Goal: Task Accomplishment & Management: Complete application form

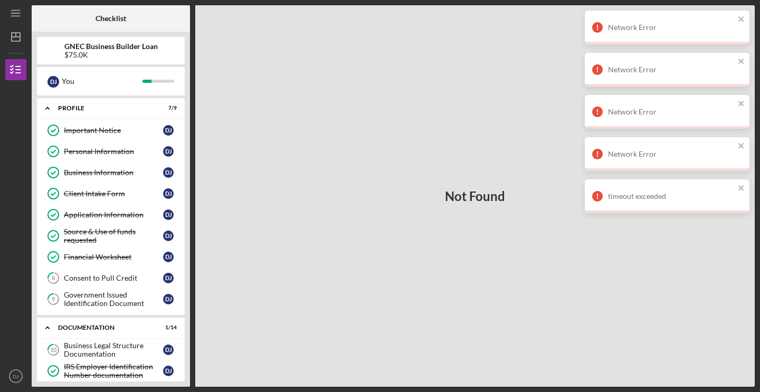
scroll to position [186, 0]
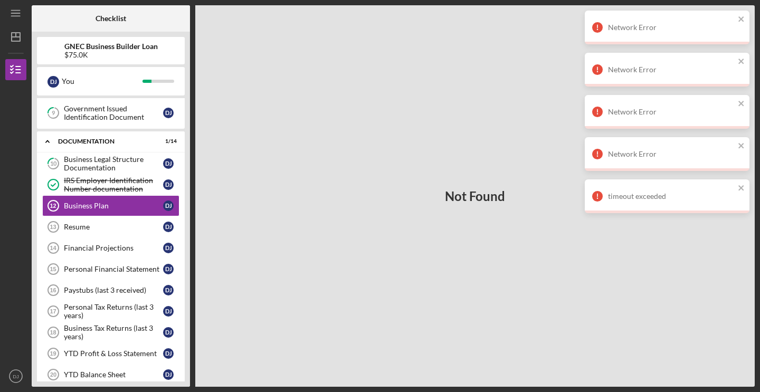
click at [84, 209] on div "Business Plan" at bounding box center [113, 206] width 99 height 8
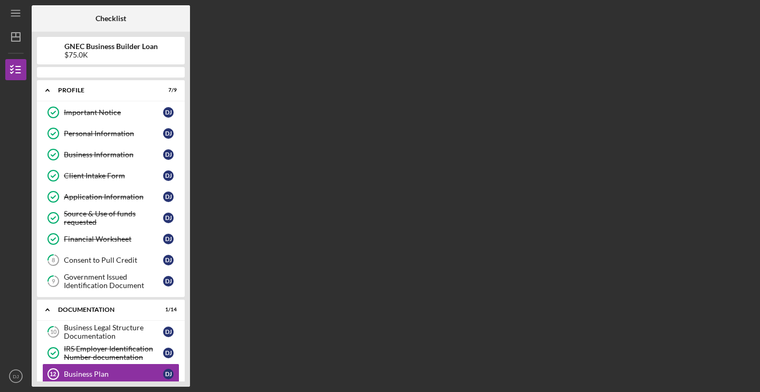
scroll to position [144, 0]
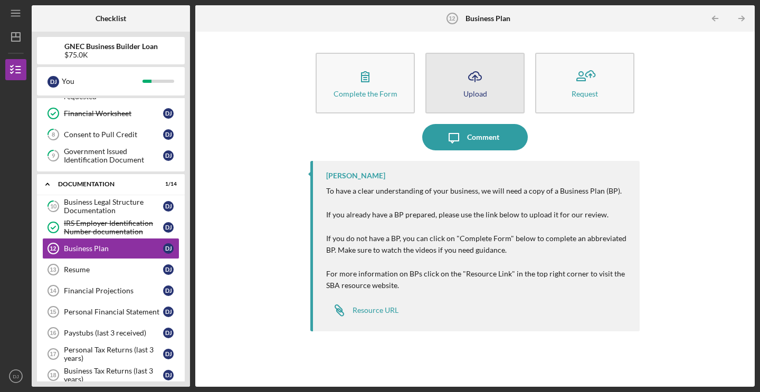
click at [472, 83] on icon "Icon/Upload" at bounding box center [475, 76] width 26 height 26
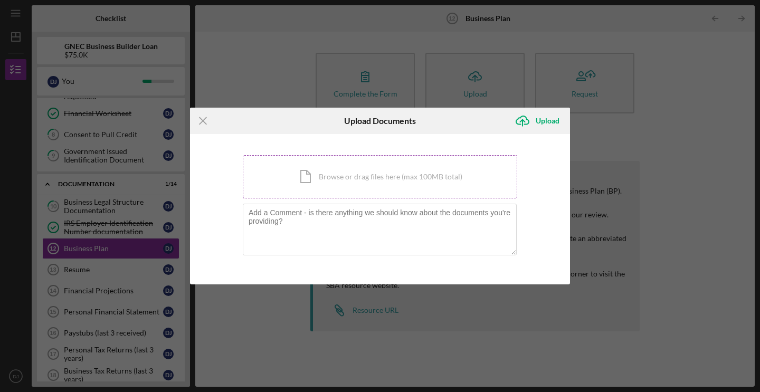
click at [310, 176] on div "Icon/Document Browse or drag files here (max 100MB total) Tap to choose files o…" at bounding box center [380, 176] width 275 height 43
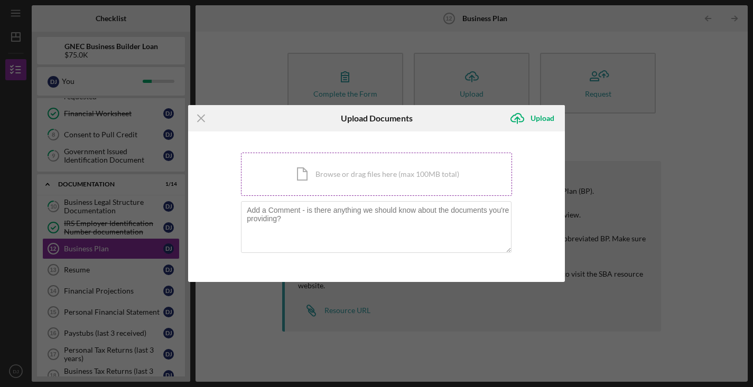
click at [300, 176] on div "Icon/Document Browse or drag files here (max 100MB total) Tap to choose files o…" at bounding box center [376, 174] width 271 height 43
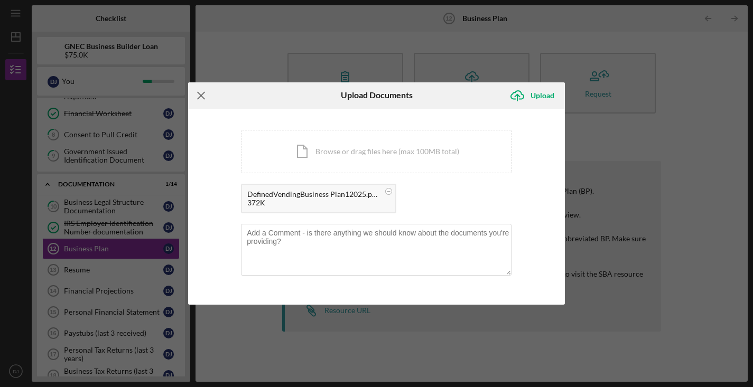
click at [199, 96] on icon "Icon/Menu Close" at bounding box center [201, 95] width 26 height 26
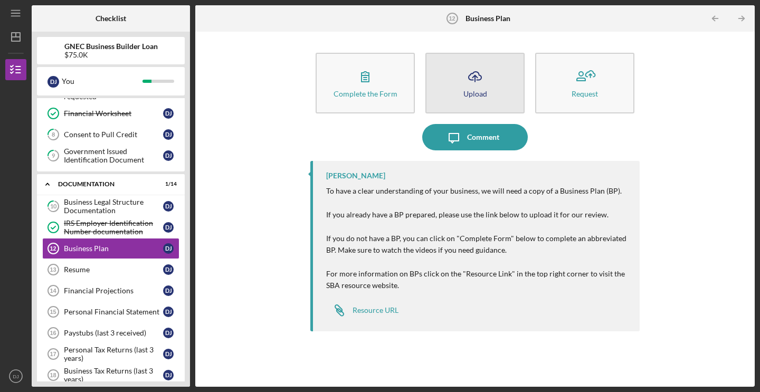
click at [478, 95] on div "Upload" at bounding box center [476, 94] width 24 height 8
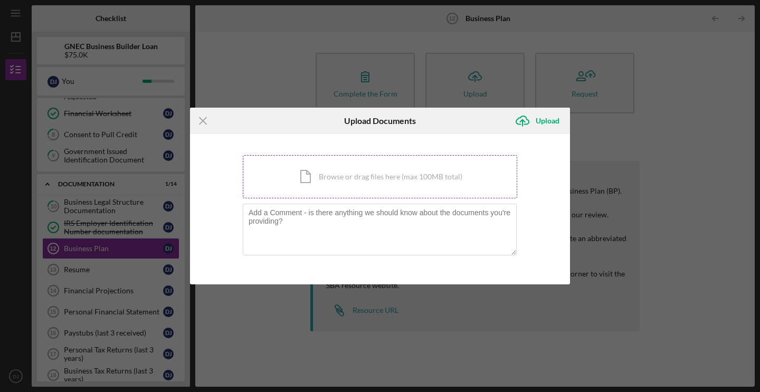
click at [307, 176] on div "Icon/Document Browse or drag files here (max 100MB total) Tap to choose files o…" at bounding box center [380, 176] width 275 height 43
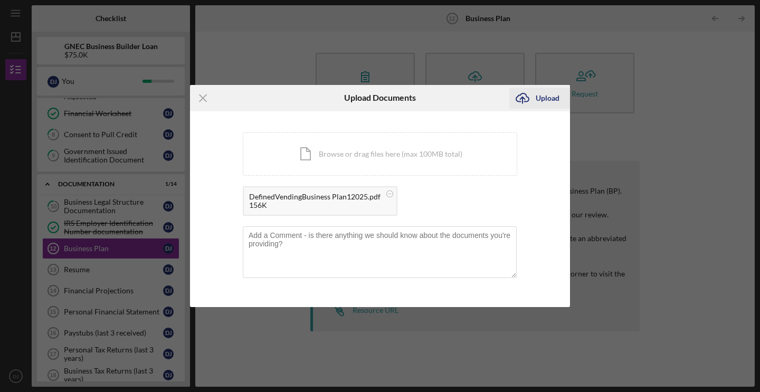
click at [553, 97] on div "Upload" at bounding box center [548, 98] width 24 height 21
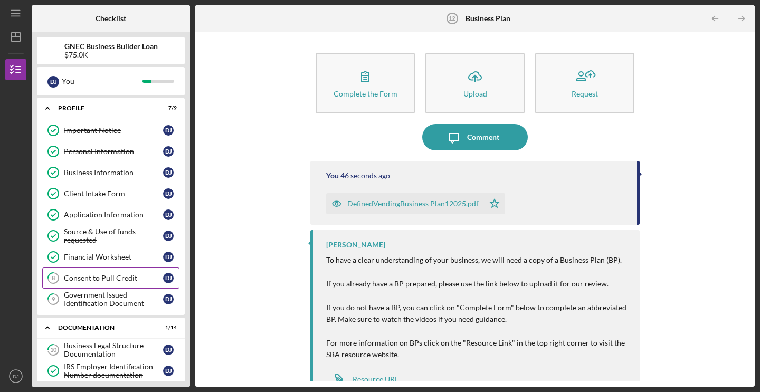
click at [93, 276] on div "Consent to Pull Credit" at bounding box center [113, 278] width 99 height 8
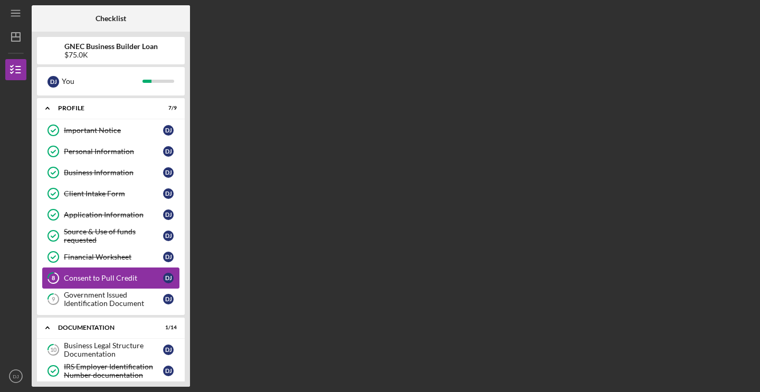
click at [93, 276] on div "Consent to Pull Credit" at bounding box center [113, 278] width 99 height 8
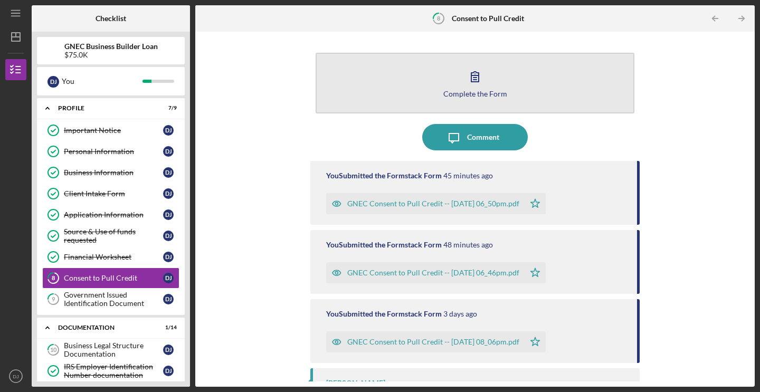
click at [482, 91] on div "Complete the Form" at bounding box center [476, 94] width 64 height 8
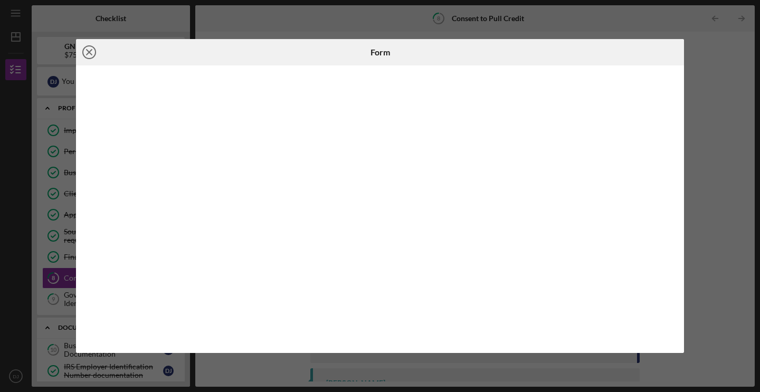
click at [86, 51] on icon "Icon/Close" at bounding box center [89, 52] width 26 height 26
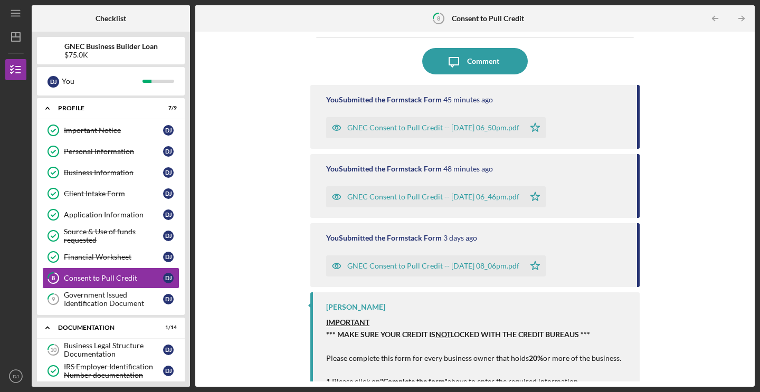
scroll to position [58, 0]
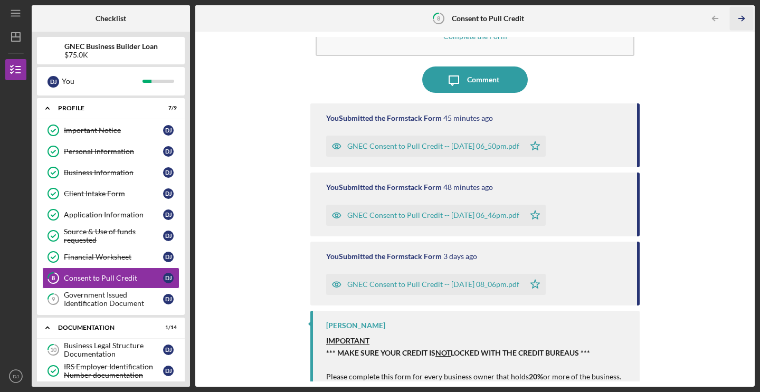
click at [744, 15] on icon "Icon/Table Pagination Arrow" at bounding box center [742, 19] width 24 height 24
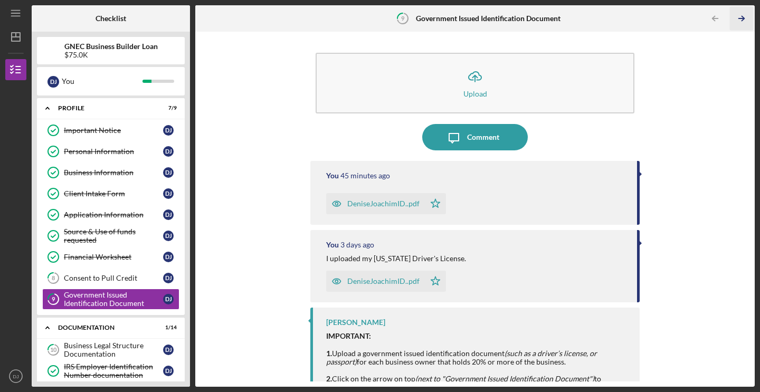
click at [739, 17] on icon "Icon/Table Pagination Arrow" at bounding box center [742, 19] width 24 height 24
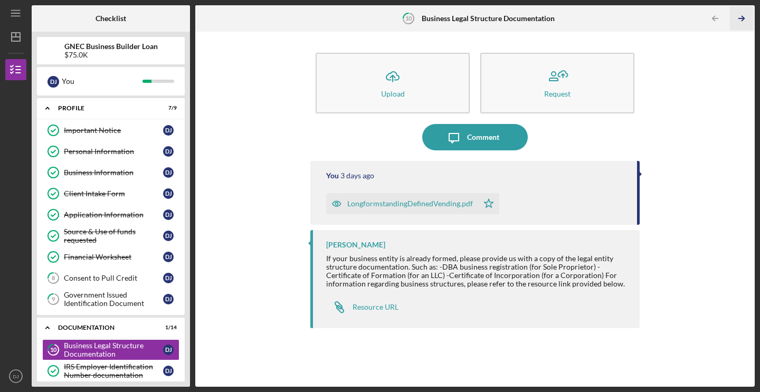
click at [740, 17] on icon "Icon/Table Pagination Arrow" at bounding box center [742, 19] width 24 height 24
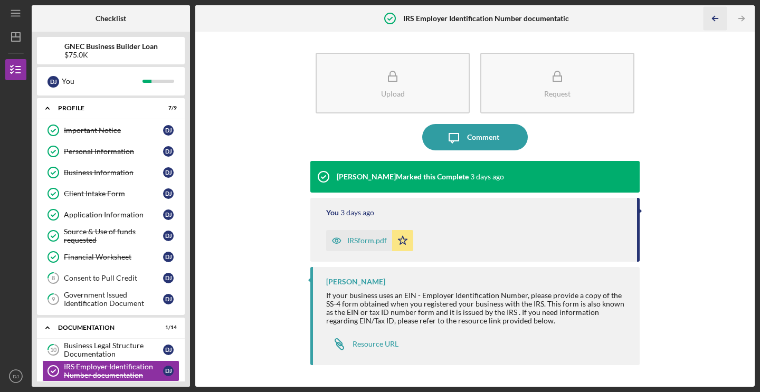
click at [717, 15] on icon "Icon/Table Pagination Arrow" at bounding box center [715, 19] width 24 height 24
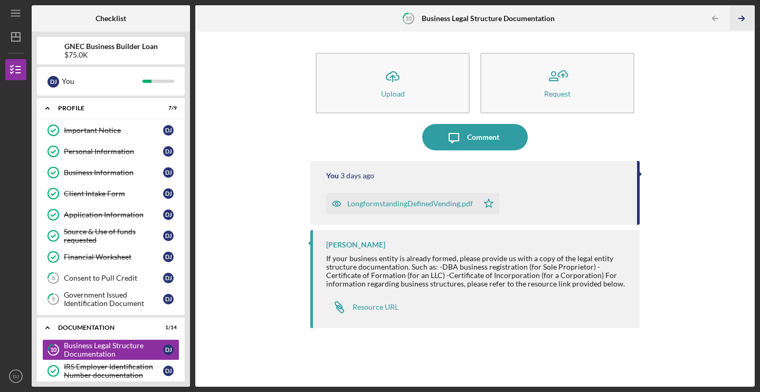
click at [744, 17] on icon "Icon/Table Pagination Arrow" at bounding box center [742, 19] width 24 height 24
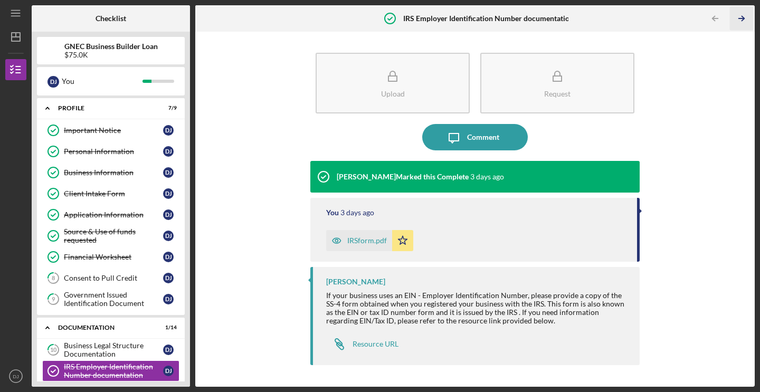
click at [744, 17] on icon "Icon/Table Pagination Arrow" at bounding box center [742, 19] width 24 height 24
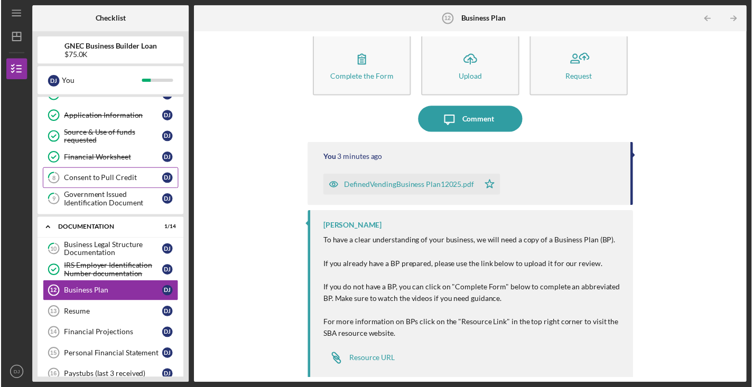
scroll to position [196, 0]
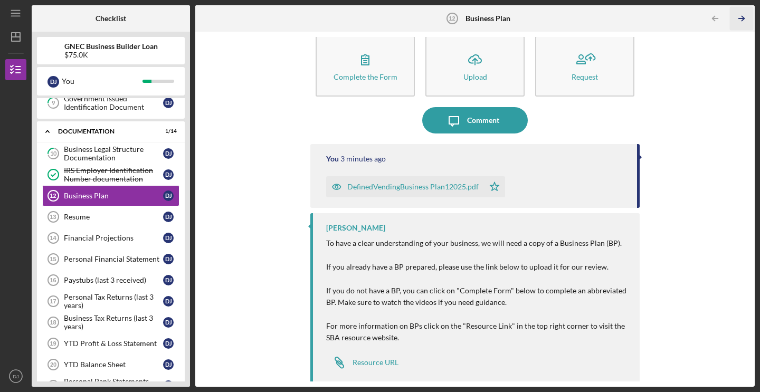
click at [744, 15] on icon "Icon/Table Pagination Arrow" at bounding box center [742, 19] width 24 height 24
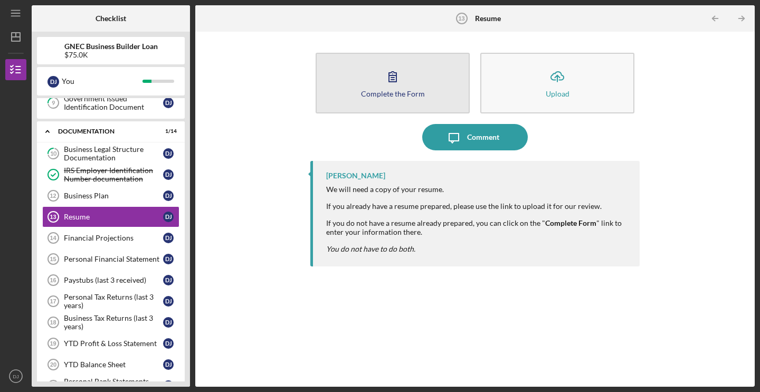
click at [381, 96] on div "Complete the Form" at bounding box center [393, 94] width 64 height 8
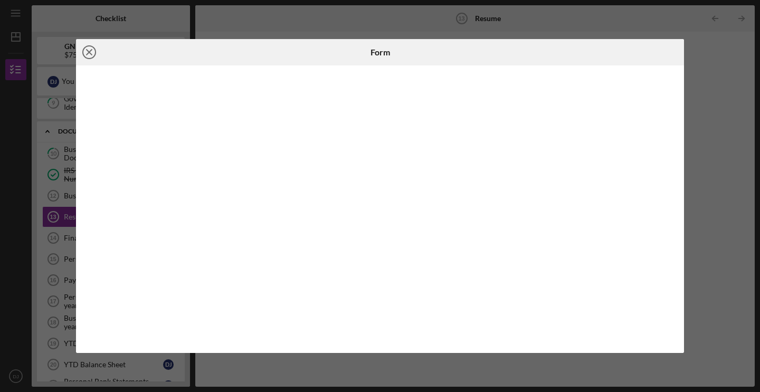
click at [92, 49] on icon "Icon/Close" at bounding box center [89, 52] width 26 height 26
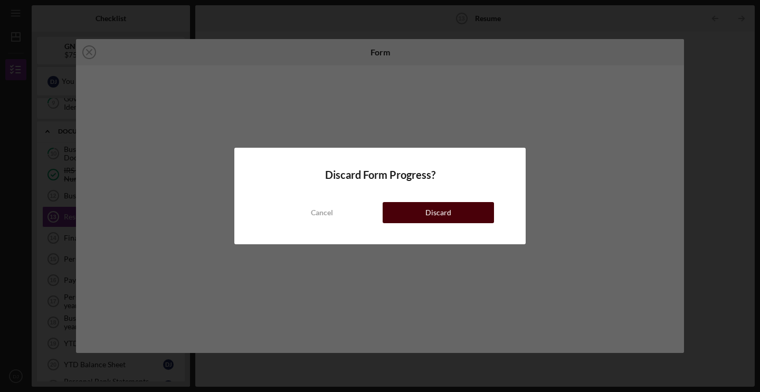
click at [425, 206] on button "Discard" at bounding box center [438, 212] width 111 height 21
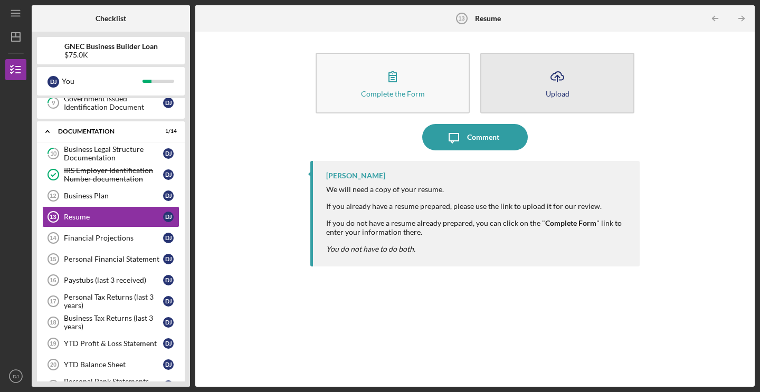
click at [557, 91] on div "Upload" at bounding box center [558, 94] width 24 height 8
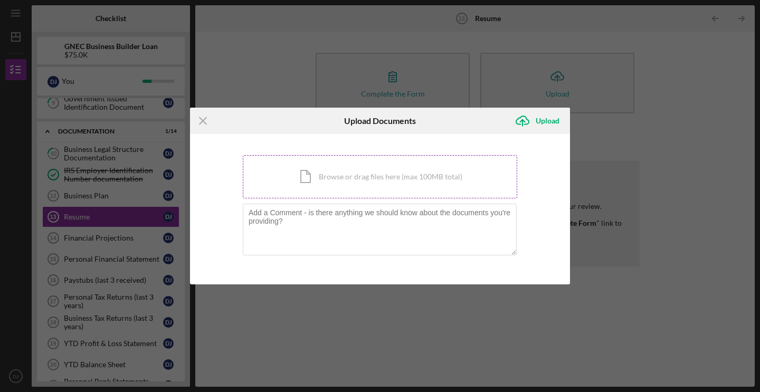
click at [305, 174] on div "Icon/Document Browse or drag files here (max 100MB total) Tap to choose files o…" at bounding box center [380, 176] width 275 height 43
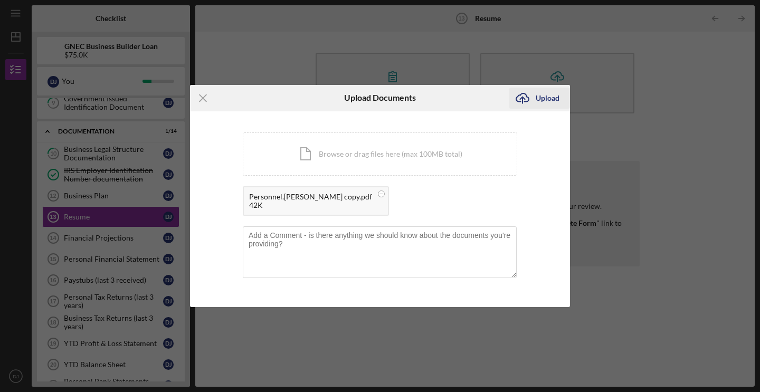
click at [548, 97] on div "Upload" at bounding box center [548, 98] width 24 height 21
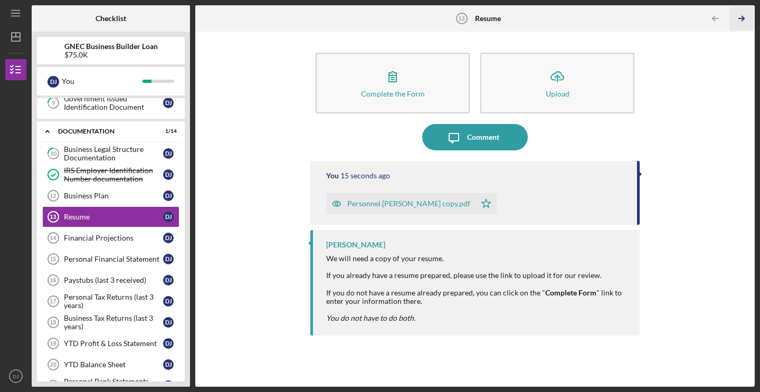
click at [743, 16] on polyline "button" at bounding box center [743, 18] width 3 height 5
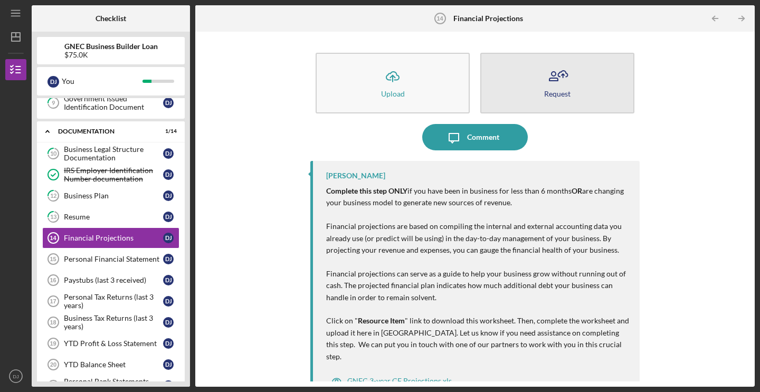
click at [553, 92] on div "Request" at bounding box center [557, 94] width 26 height 8
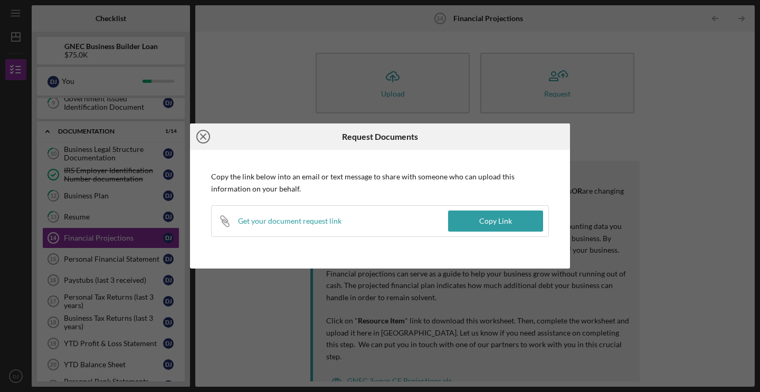
click at [202, 136] on icon "Icon/Close" at bounding box center [203, 137] width 26 height 26
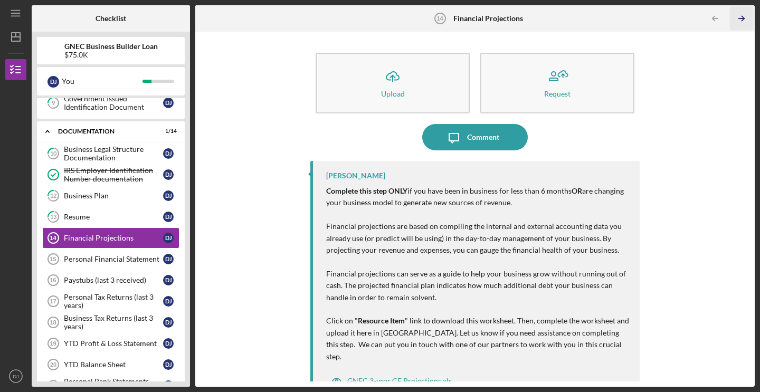
click at [739, 16] on icon "Icon/Table Pagination Arrow" at bounding box center [742, 19] width 24 height 24
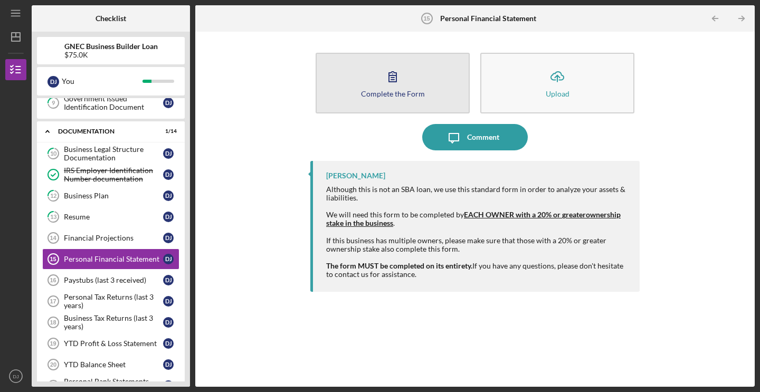
click at [403, 97] on div "Complete the Form" at bounding box center [393, 94] width 64 height 8
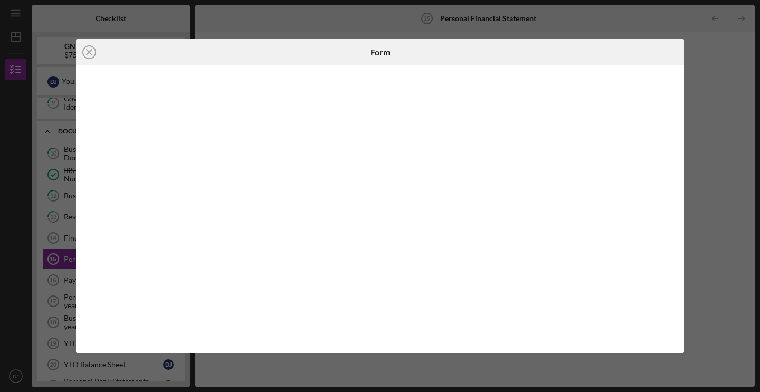
click at [304, 14] on div "Icon/Close Form" at bounding box center [380, 196] width 760 height 392
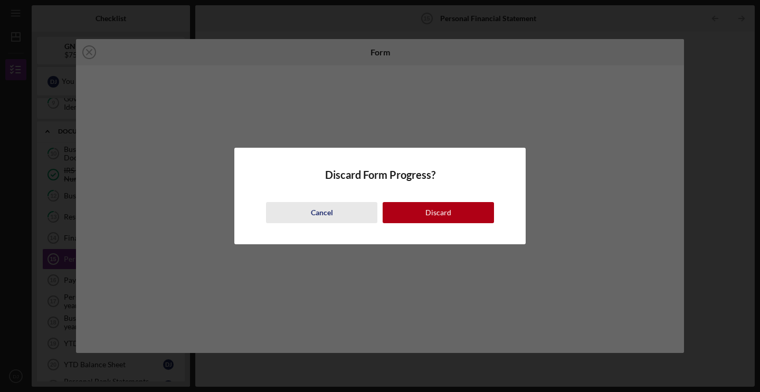
click at [321, 212] on div "Cancel" at bounding box center [322, 212] width 22 height 21
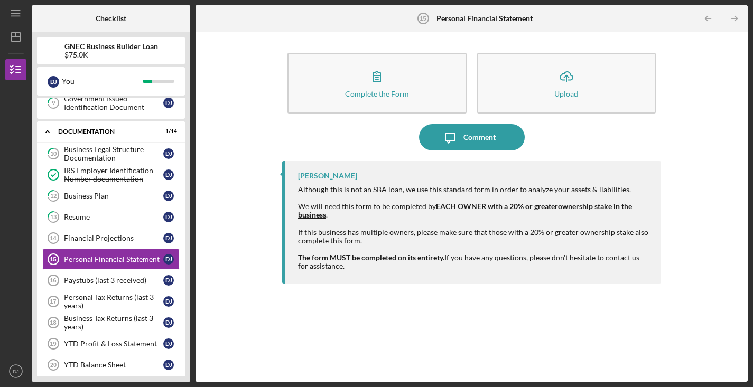
click at [239, 265] on div "Complete the Form Form Icon/Upload Upload Icon/Message Comment [PERSON_NAME] Al…" at bounding box center [471, 207] width 541 height 340
click at [134, 258] on div "Personal Financial Statement" at bounding box center [113, 259] width 99 height 8
click at [52, 260] on tspan "15" at bounding box center [53, 259] width 6 height 6
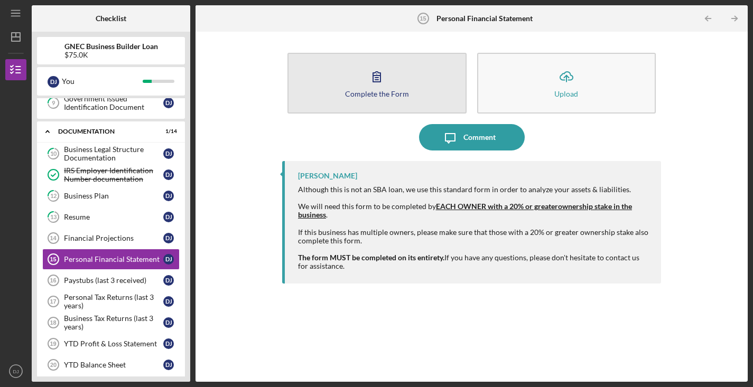
click at [371, 95] on div "Complete the Form" at bounding box center [377, 94] width 64 height 8
